Goal: Task Accomplishment & Management: Use online tool/utility

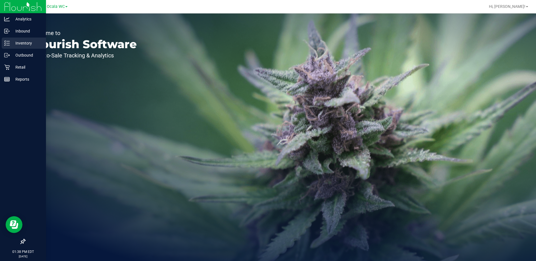
click at [7, 46] on icon at bounding box center [7, 43] width 6 height 6
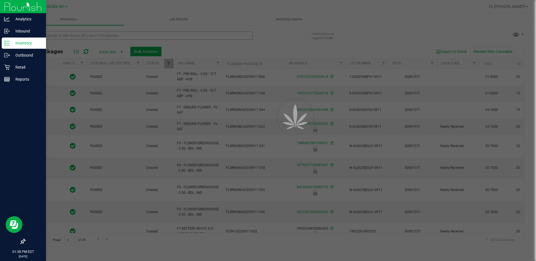
click at [77, 37] on div at bounding box center [268, 130] width 536 height 261
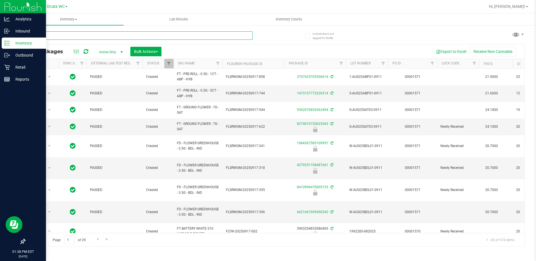
click at [77, 37] on input "text" at bounding box center [139, 35] width 228 height 8
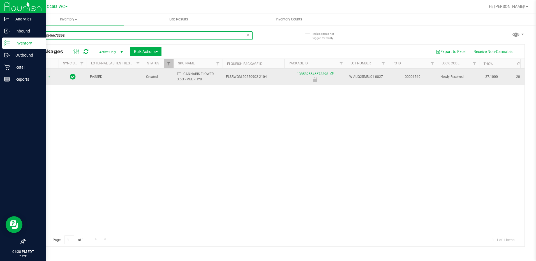
type input "1385825546673398"
click at [46, 80] on span "select" at bounding box center [49, 77] width 7 height 8
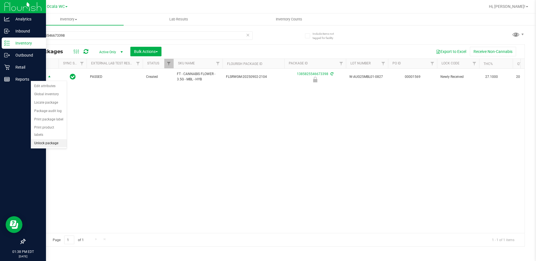
click at [55, 139] on li "Unlock package" at bounding box center [49, 143] width 36 height 8
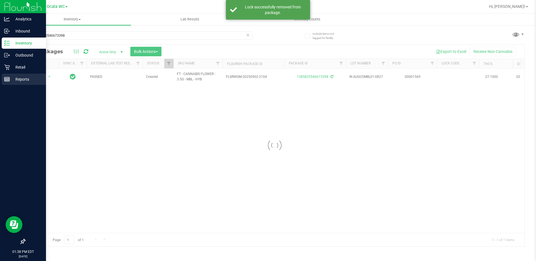
click at [4, 80] on line at bounding box center [6, 80] width 5 height 0
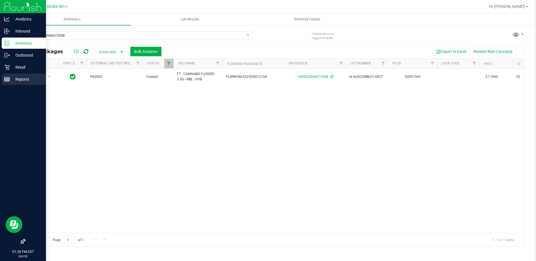
click at [9, 78] on line at bounding box center [6, 78] width 5 height 0
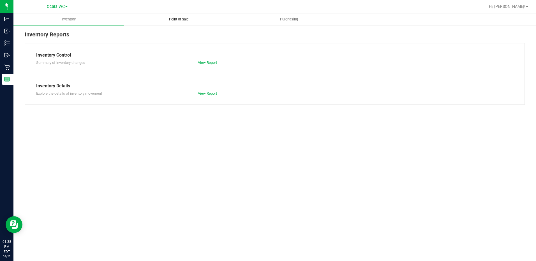
click at [182, 17] on span "Point of Sale" at bounding box center [178, 19] width 35 height 5
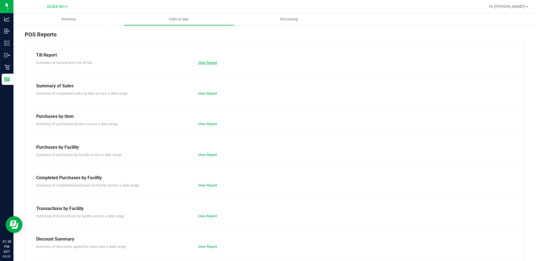
click at [204, 64] on link "View Report" at bounding box center [207, 63] width 19 height 4
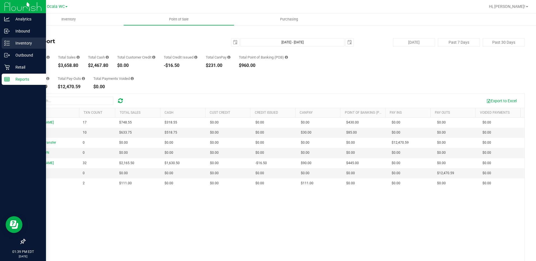
click at [19, 41] on p "Inventory" at bounding box center [27, 43] width 34 height 7
